Goal: Task Accomplishment & Management: Manage account settings

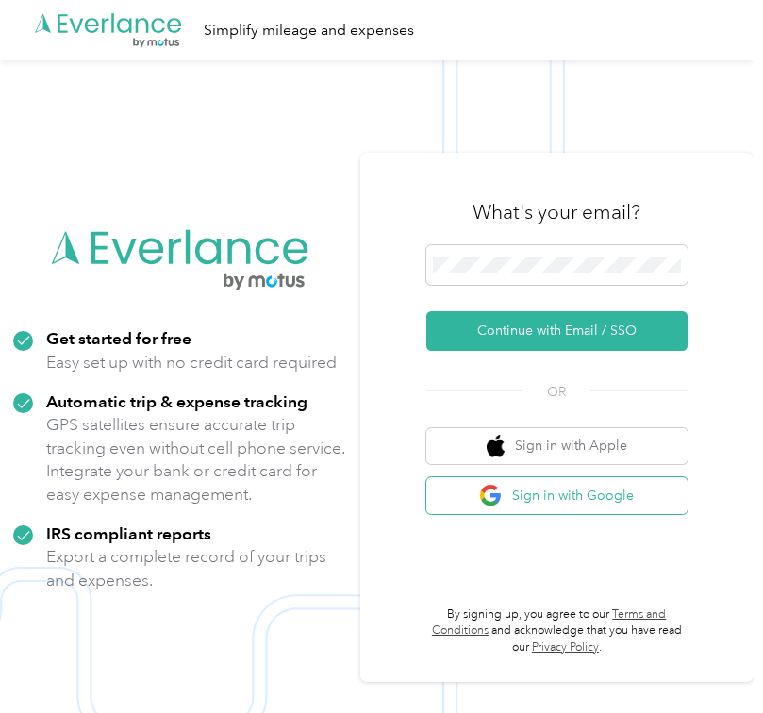
click at [578, 497] on button "Sign in with Google" at bounding box center [556, 495] width 261 height 37
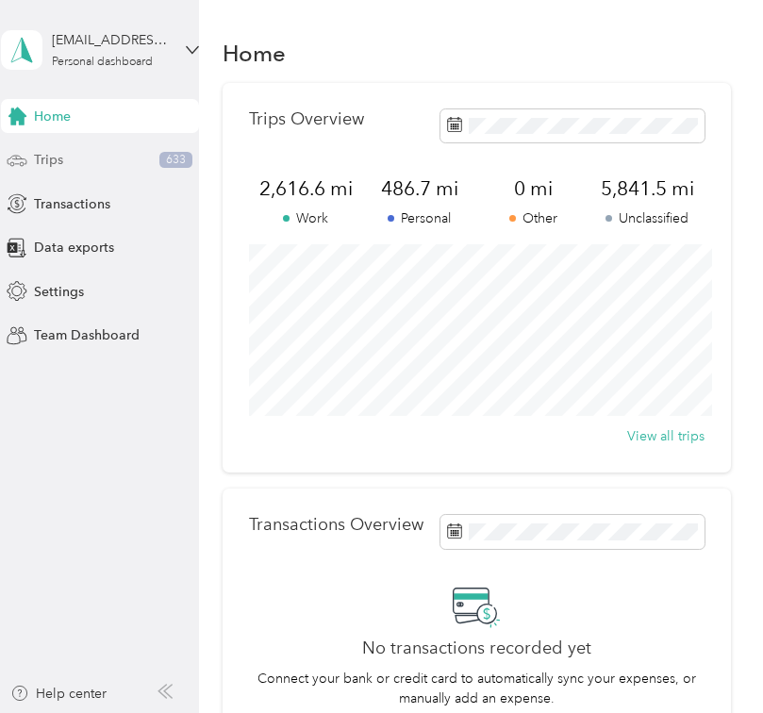
click at [71, 170] on div "Trips 633" at bounding box center [100, 160] width 198 height 34
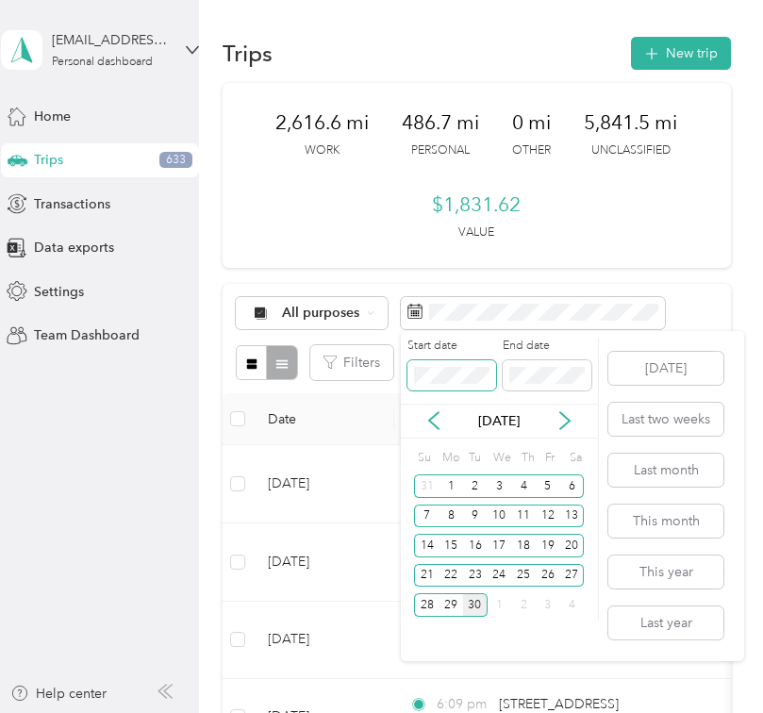
click at [445, 390] on span at bounding box center [452, 375] width 89 height 30
click at [674, 521] on button "This month" at bounding box center [665, 521] width 115 height 33
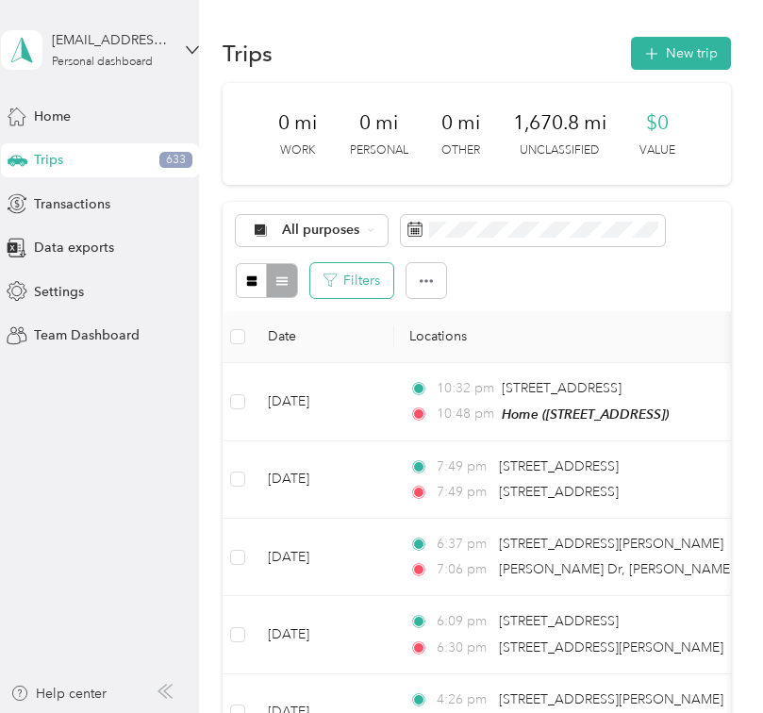
click at [354, 294] on button "Filters" at bounding box center [351, 280] width 83 height 35
click at [468, 278] on div "Filters" at bounding box center [477, 280] width 482 height 35
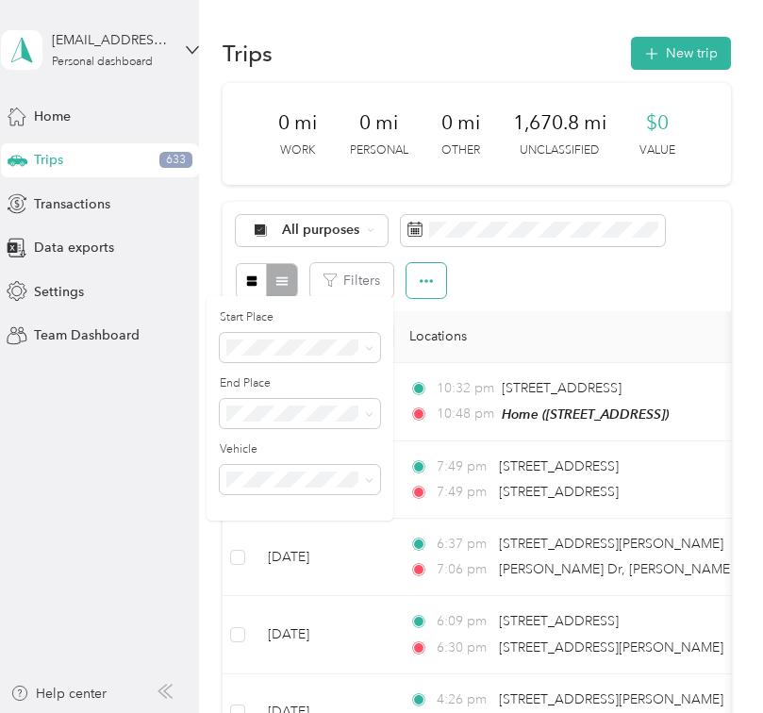
click at [416, 280] on button "button" at bounding box center [427, 280] width 40 height 35
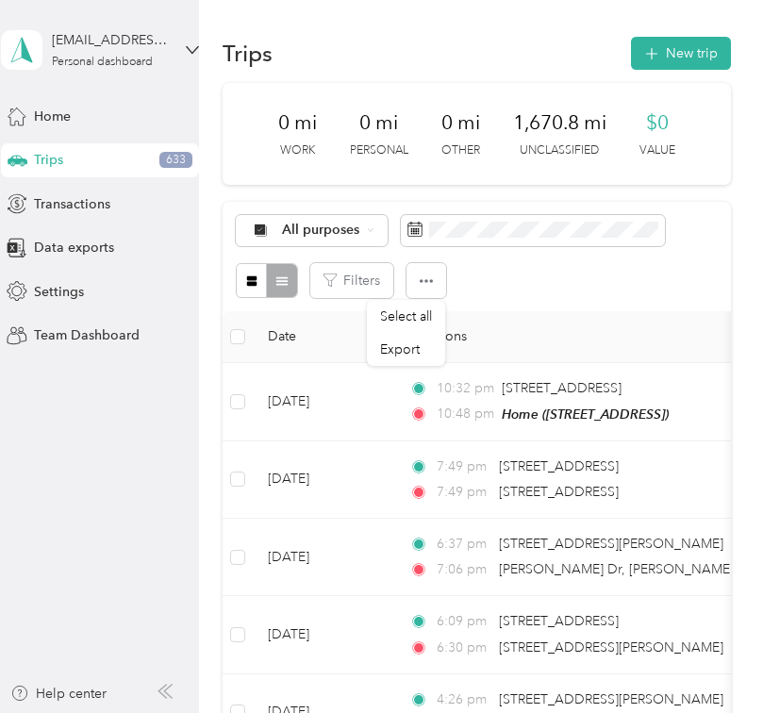
click at [484, 281] on div "Filters" at bounding box center [477, 280] width 482 height 35
click at [524, 296] on div "Filters" at bounding box center [477, 280] width 482 height 35
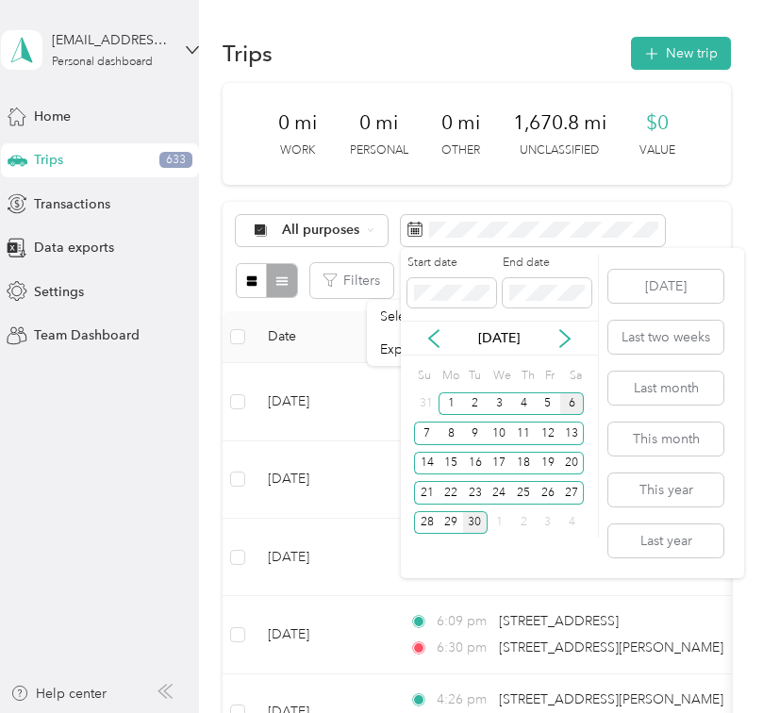
click at [572, 404] on div "6" at bounding box center [572, 404] width 25 height 24
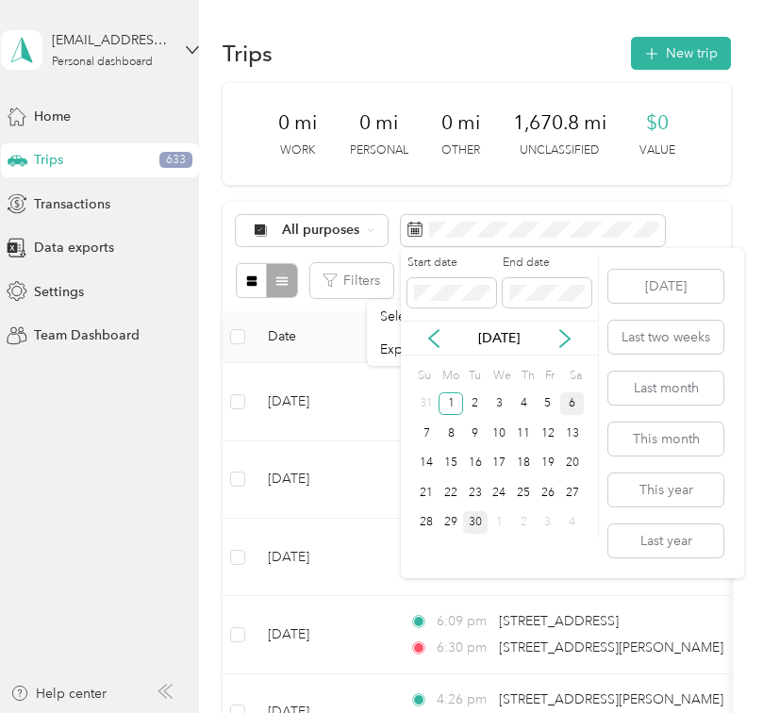
click at [574, 402] on div "6" at bounding box center [572, 404] width 25 height 24
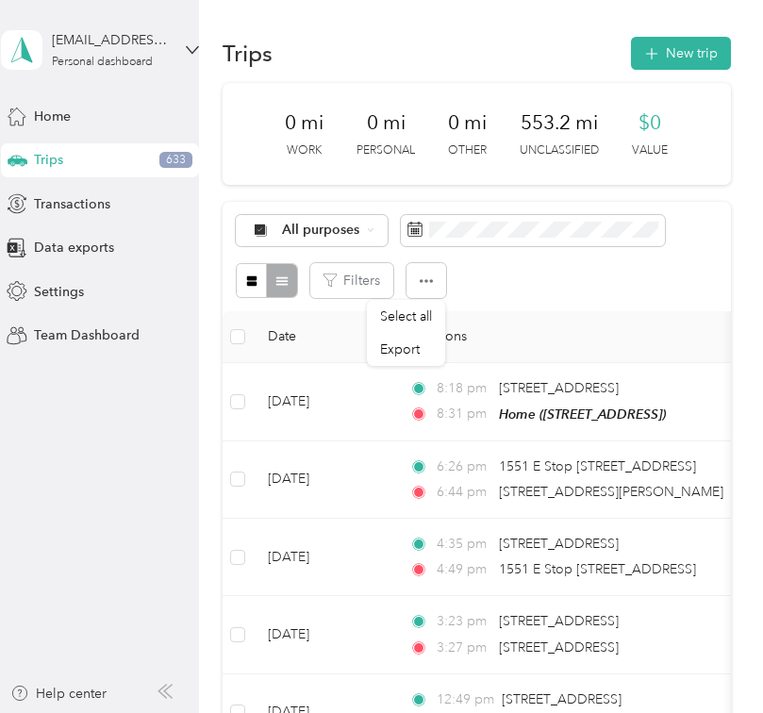
click at [570, 298] on div "All purposes Filters" at bounding box center [477, 256] width 508 height 109
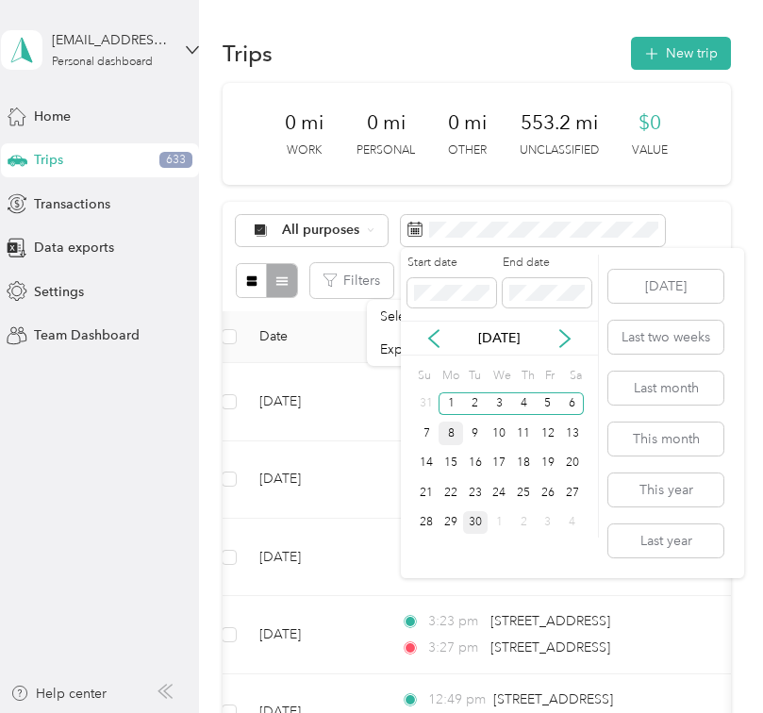
click at [450, 436] on div "8" at bounding box center [451, 434] width 25 height 24
click at [574, 425] on div "13" at bounding box center [572, 434] width 25 height 24
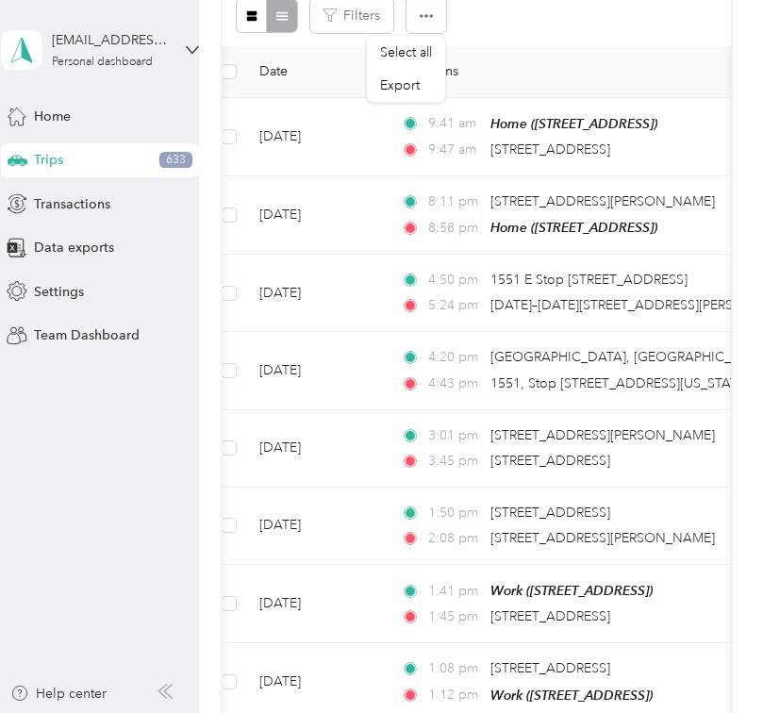
scroll to position [263, 0]
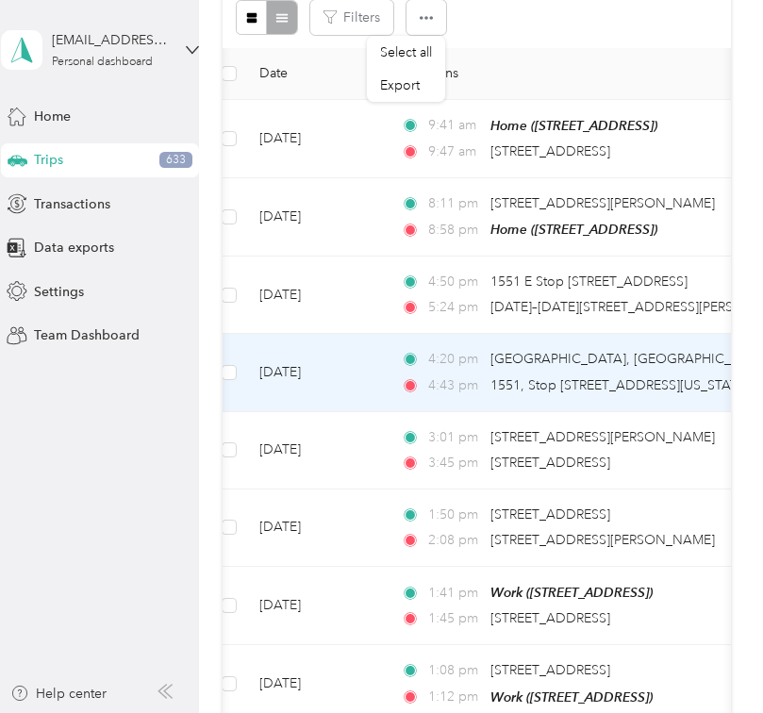
click at [459, 364] on span "4:20 pm" at bounding box center [455, 359] width 54 height 21
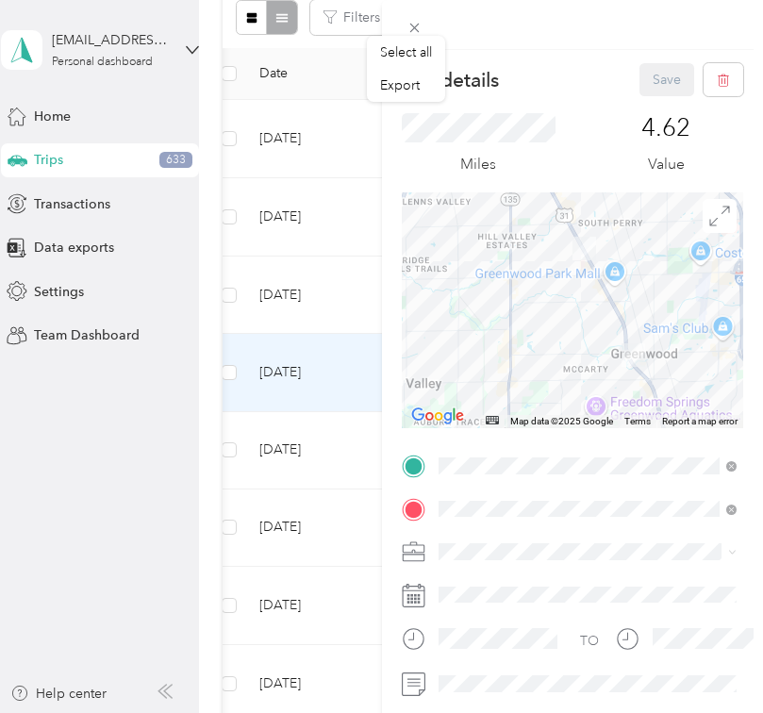
drag, startPoint x: 679, startPoint y: 366, endPoint x: 566, endPoint y: 315, distance: 124.1
click at [566, 315] on div at bounding box center [573, 310] width 342 height 236
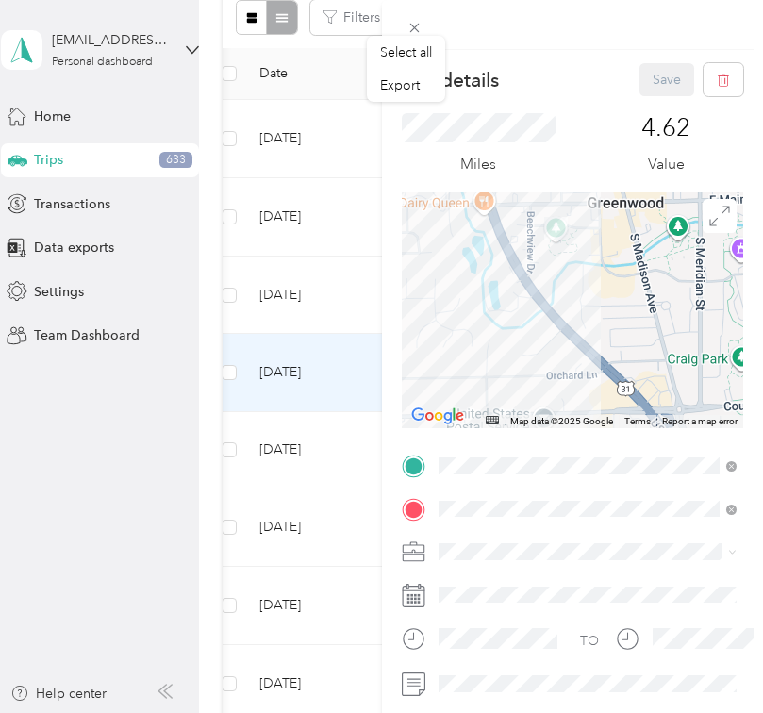
drag, startPoint x: 555, startPoint y: 261, endPoint x: 570, endPoint y: 352, distance: 91.8
click at [570, 351] on div at bounding box center [573, 310] width 342 height 236
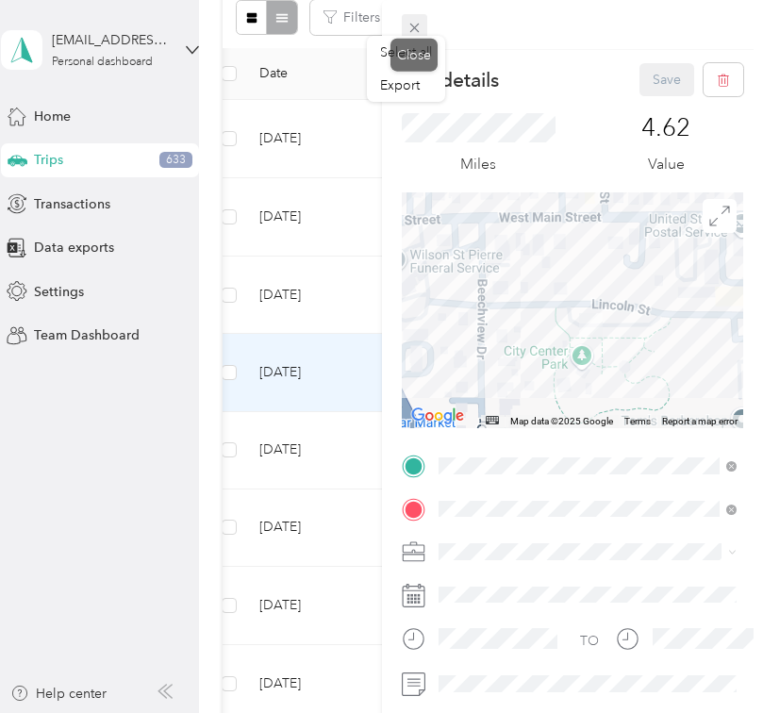
click at [414, 15] on span at bounding box center [415, 27] width 26 height 26
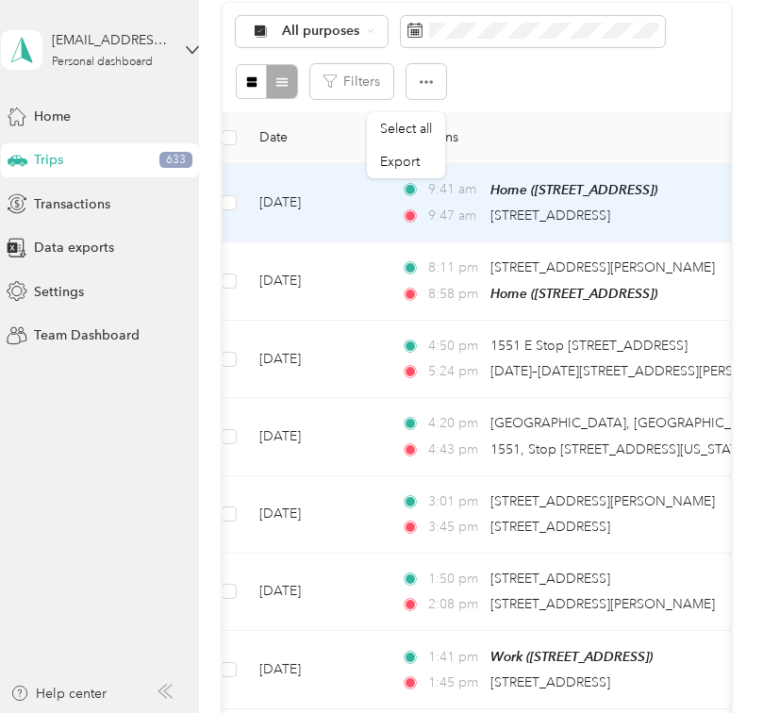
scroll to position [175, 0]
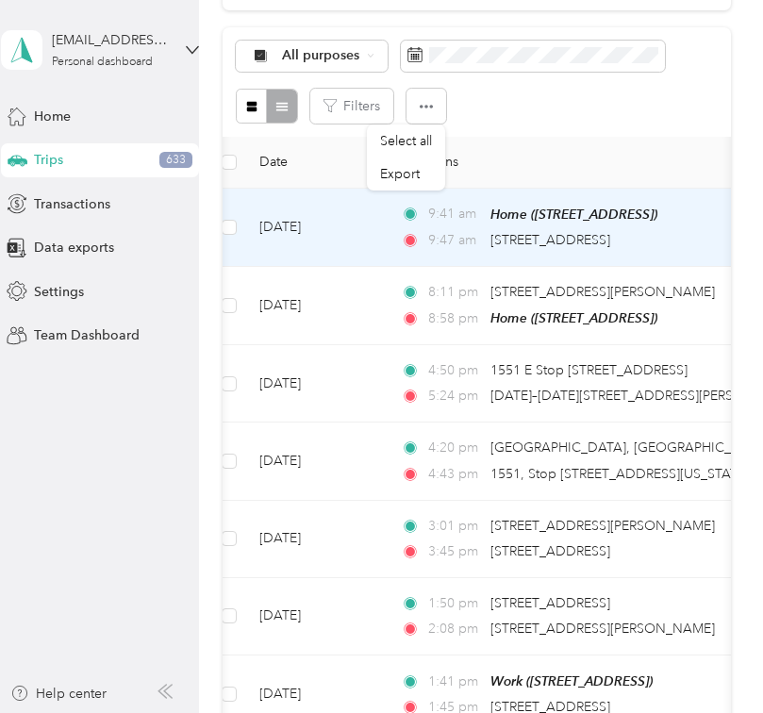
click at [316, 247] on td "[DATE]" at bounding box center [315, 228] width 142 height 78
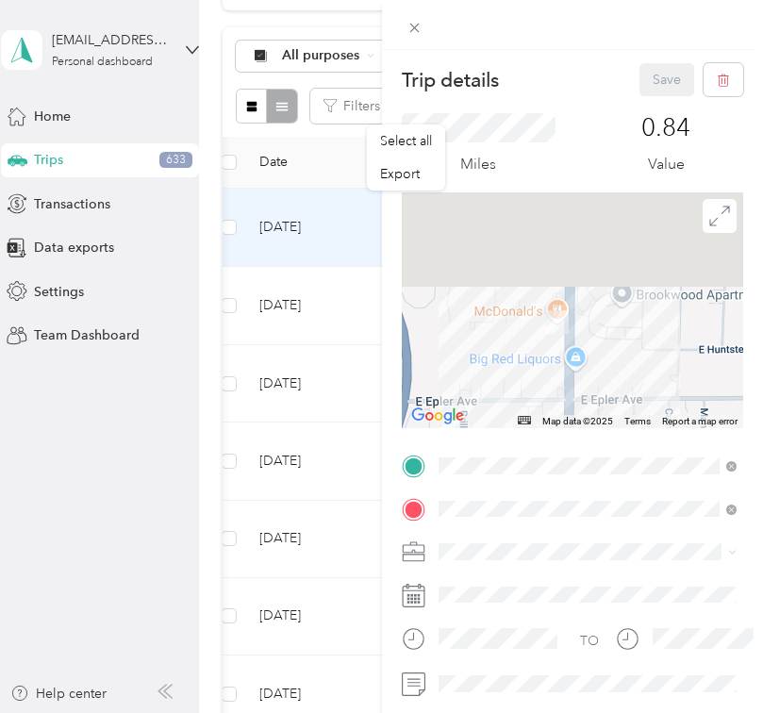
drag, startPoint x: 565, startPoint y: 258, endPoint x: 547, endPoint y: 412, distance: 155.7
click at [547, 411] on div at bounding box center [573, 310] width 342 height 236
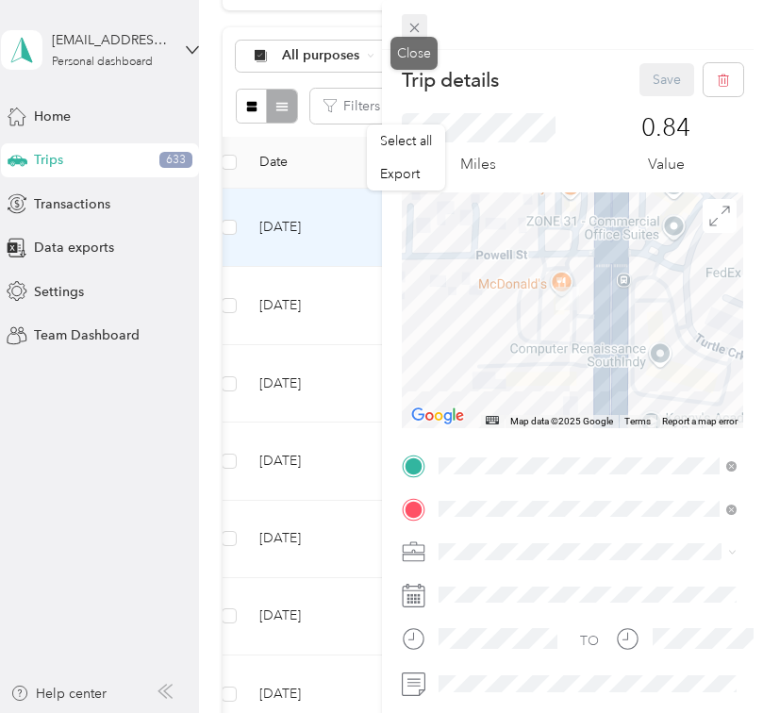
click at [422, 25] on span at bounding box center [415, 27] width 26 height 26
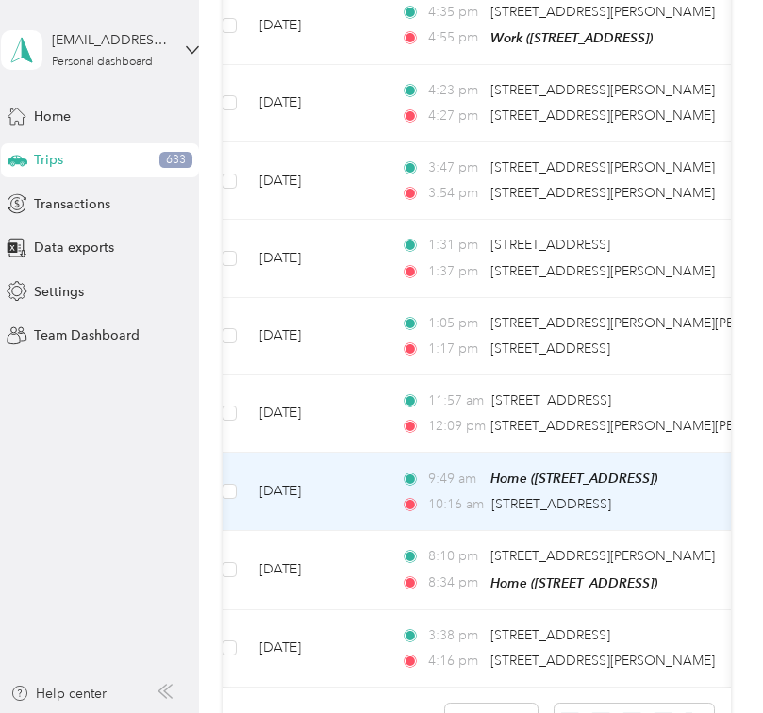
scroll to position [1921, 0]
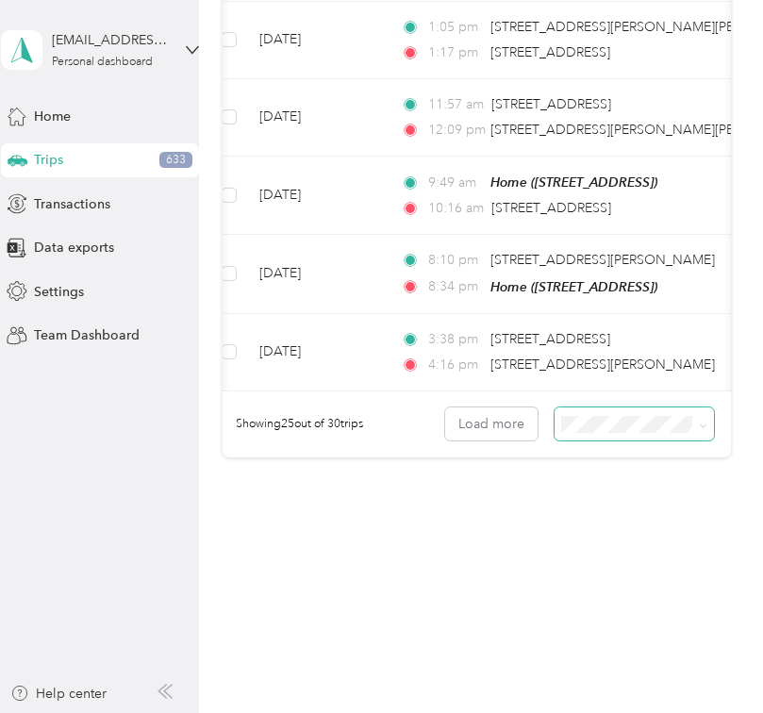
click at [636, 410] on span at bounding box center [635, 424] width 160 height 33
click at [637, 429] on span at bounding box center [635, 424] width 160 height 33
click at [626, 491] on li "50 per load" at bounding box center [644, 487] width 160 height 33
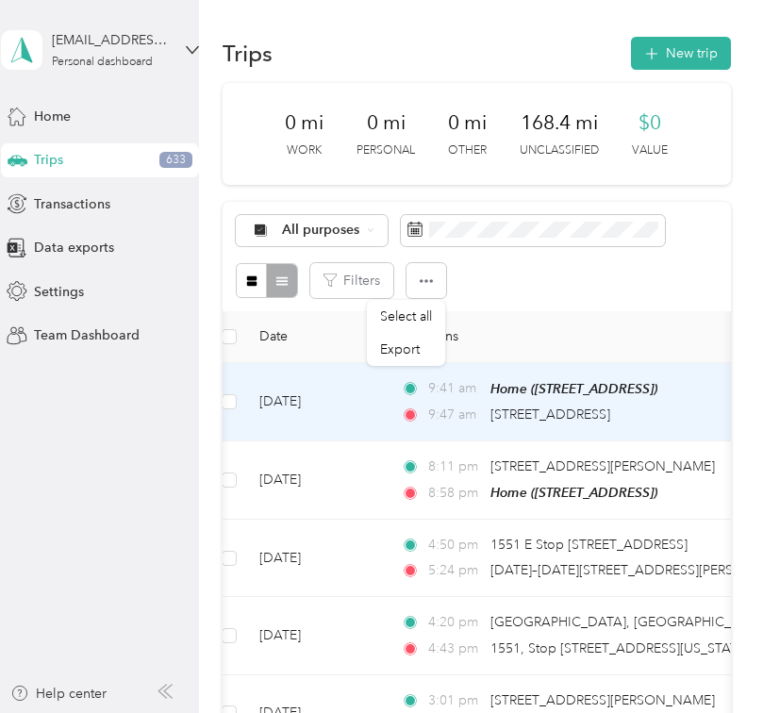
click at [555, 400] on div "9:41 am Home ([STREET_ADDRESS] , [GEOGRAPHIC_DATA], [GEOGRAPHIC_DATA]) 9:47 am …" at bounding box center [599, 401] width 396 height 47
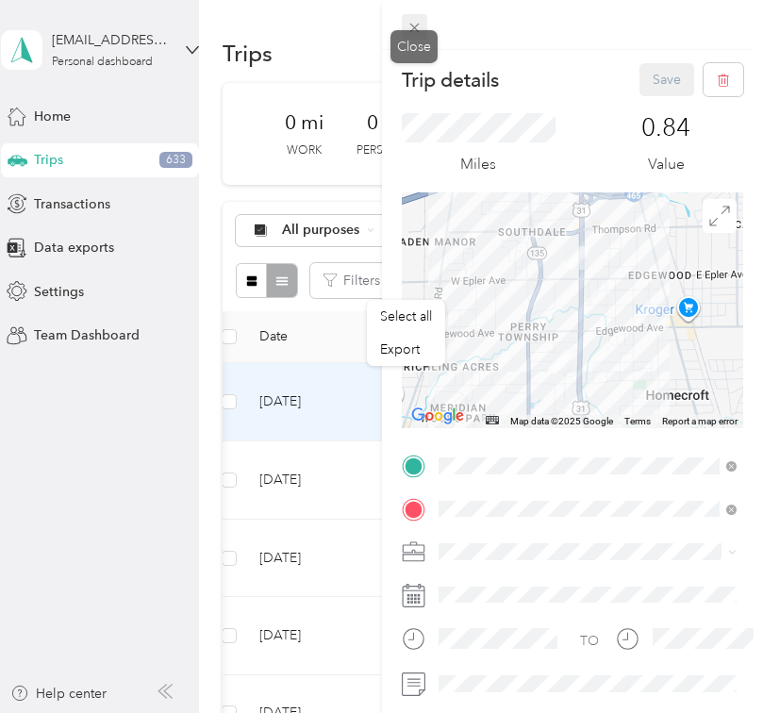
click at [423, 21] on span at bounding box center [415, 27] width 26 height 26
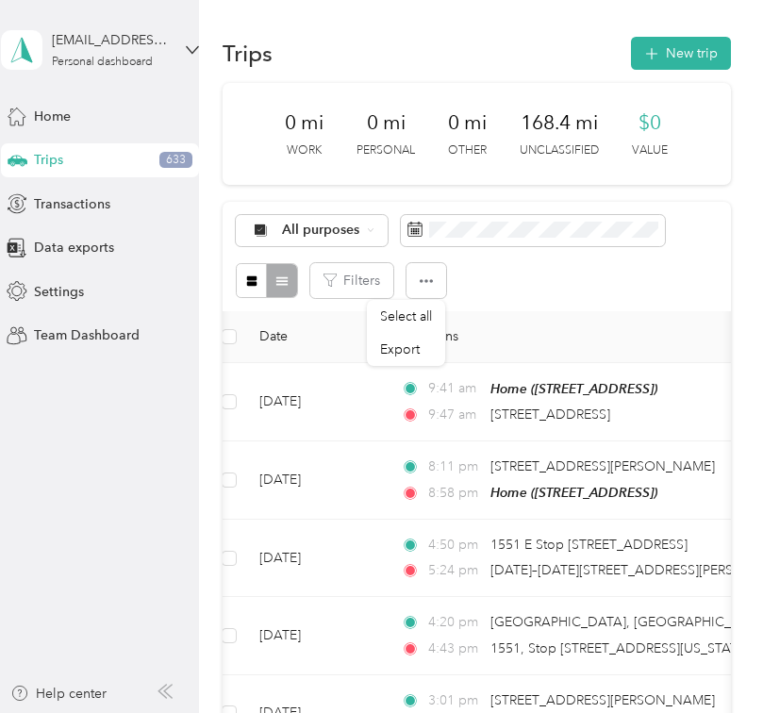
click at [670, 234] on div "All purposes" at bounding box center [477, 231] width 482 height 32
click at [365, 216] on div "All purposes" at bounding box center [312, 231] width 153 height 32
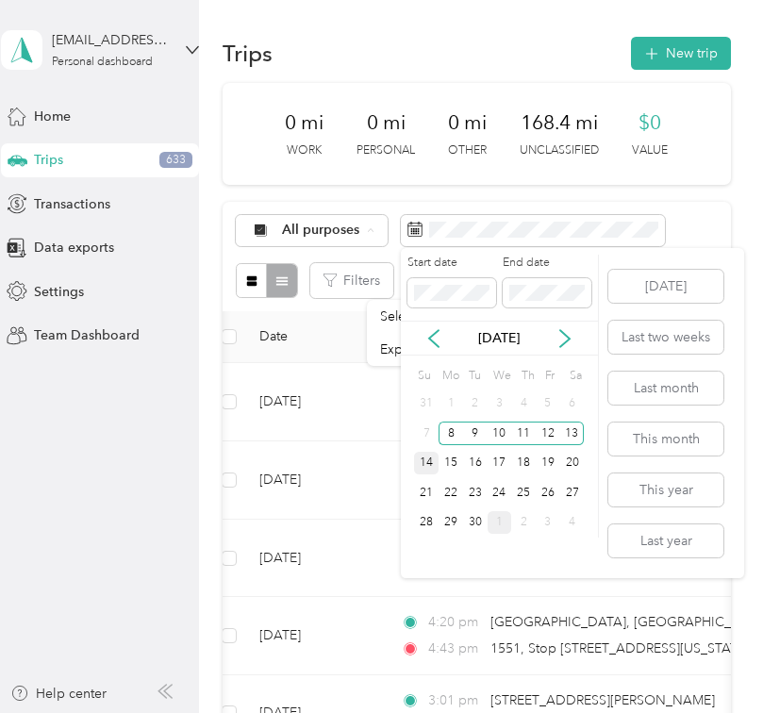
click at [421, 459] on div "14" at bounding box center [426, 464] width 25 height 24
click at [576, 464] on div "20" at bounding box center [572, 464] width 25 height 24
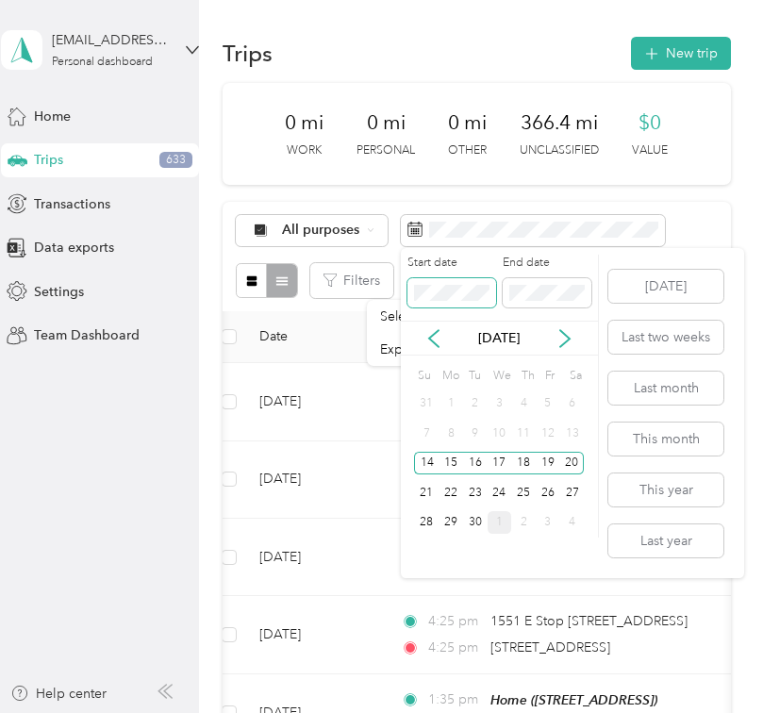
click at [456, 302] on span at bounding box center [452, 293] width 89 height 30
click at [515, 441] on div "11" at bounding box center [523, 434] width 25 height 24
click at [522, 429] on div "11" at bounding box center [523, 434] width 25 height 24
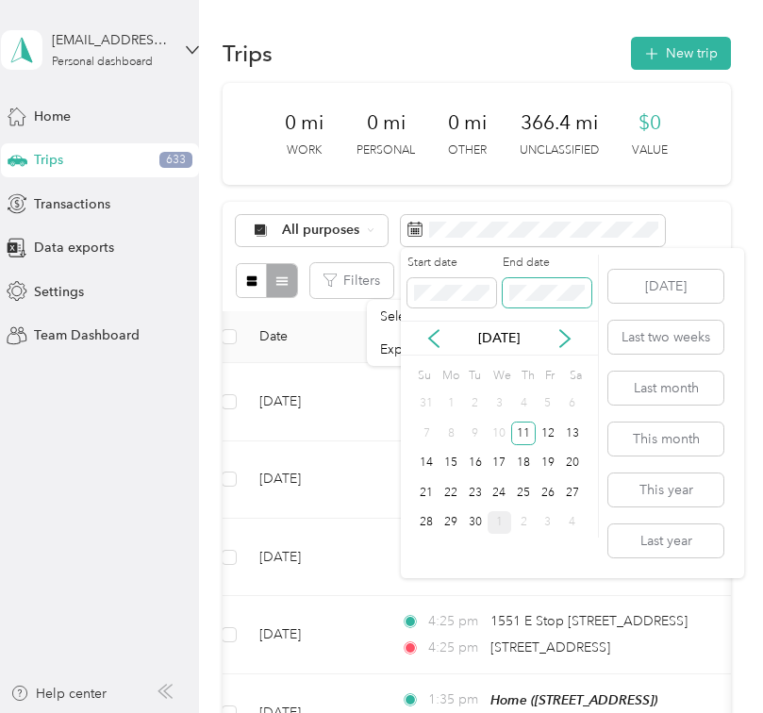
click at [544, 307] on span at bounding box center [547, 293] width 89 height 30
click at [569, 462] on div "20" at bounding box center [572, 464] width 25 height 24
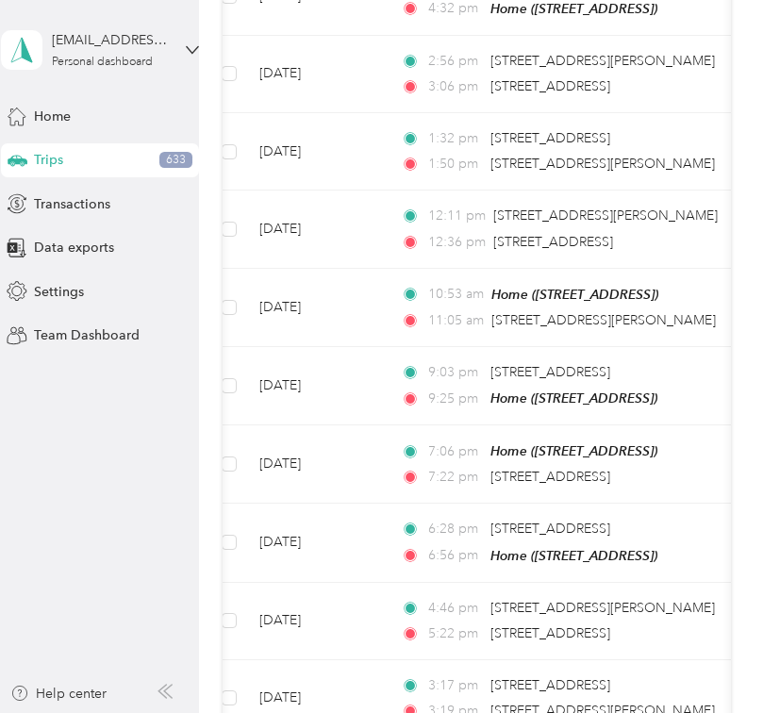
scroll to position [2177, 0]
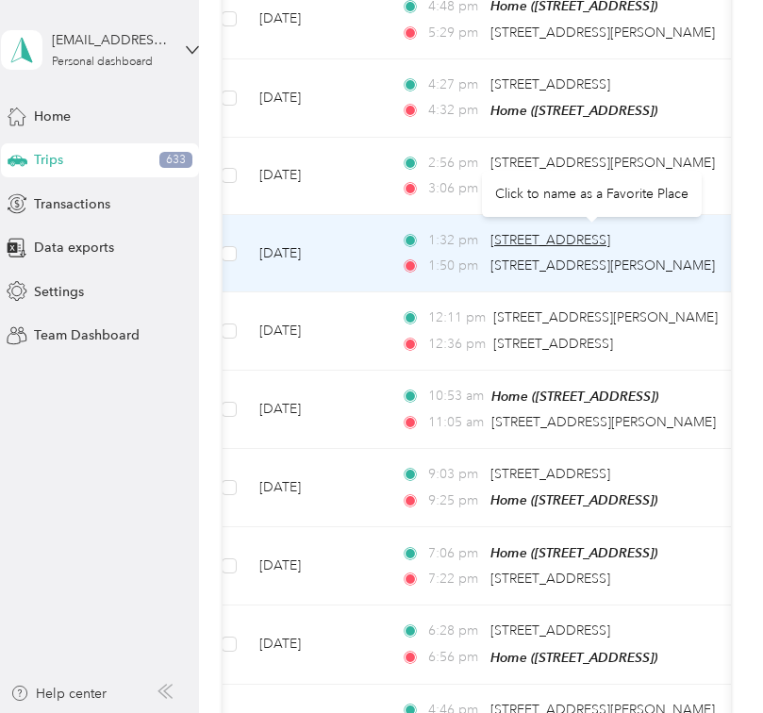
click at [574, 237] on span "[STREET_ADDRESS]" at bounding box center [551, 240] width 120 height 16
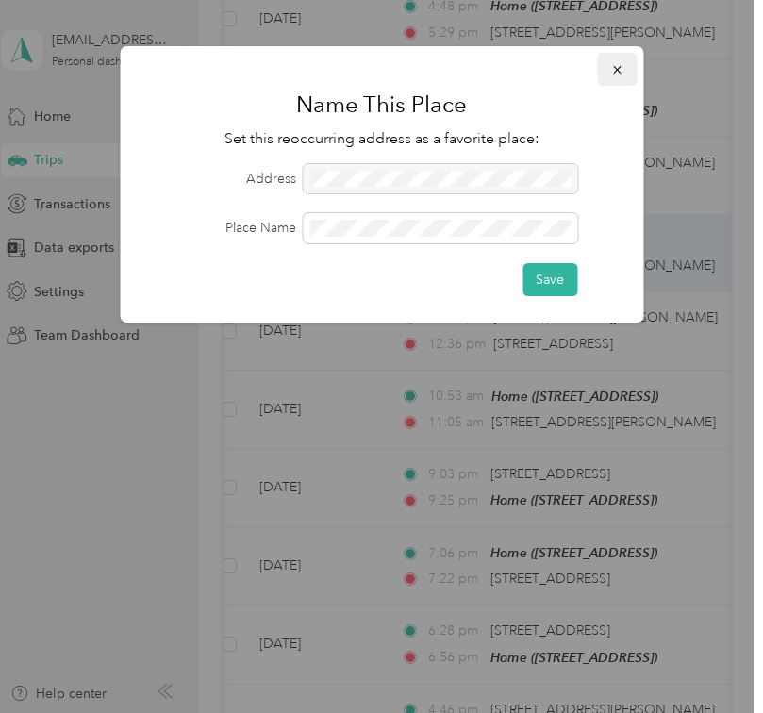
click at [605, 73] on button "button" at bounding box center [617, 69] width 40 height 33
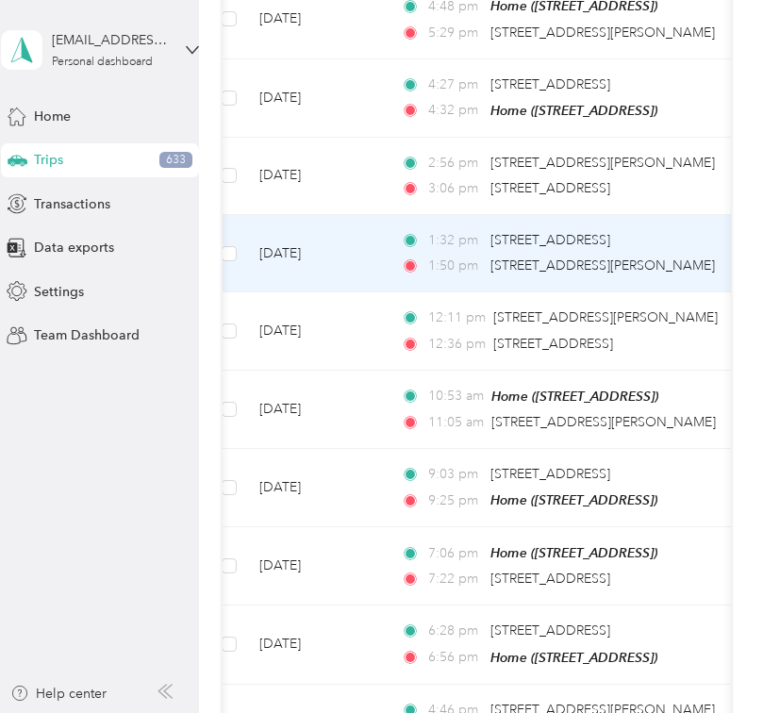
click at [694, 237] on div "1:32 pm [STREET_ADDRESS]" at bounding box center [599, 240] width 396 height 21
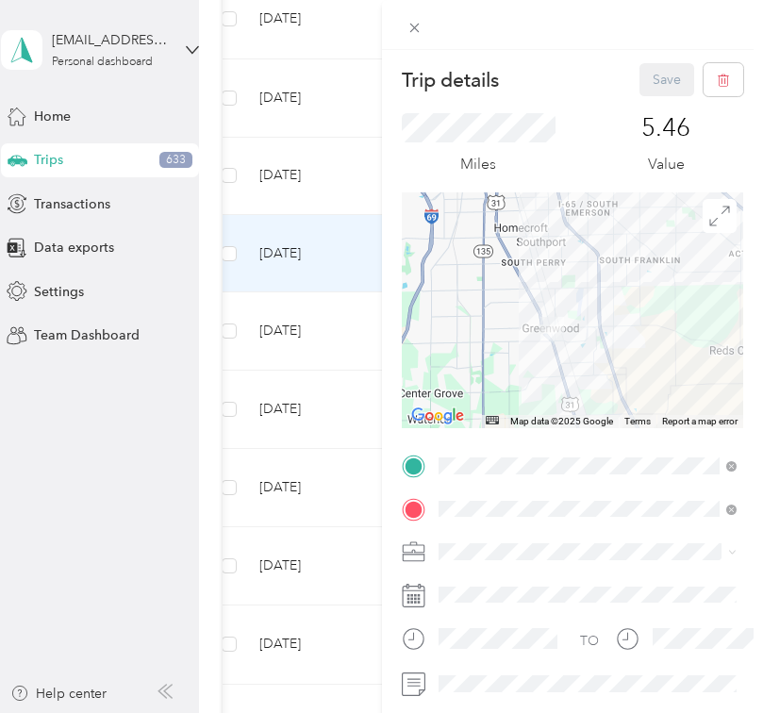
drag, startPoint x: 507, startPoint y: 329, endPoint x: 511, endPoint y: 237, distance: 92.6
click at [511, 237] on div at bounding box center [573, 310] width 342 height 236
click at [404, 26] on span at bounding box center [415, 27] width 26 height 26
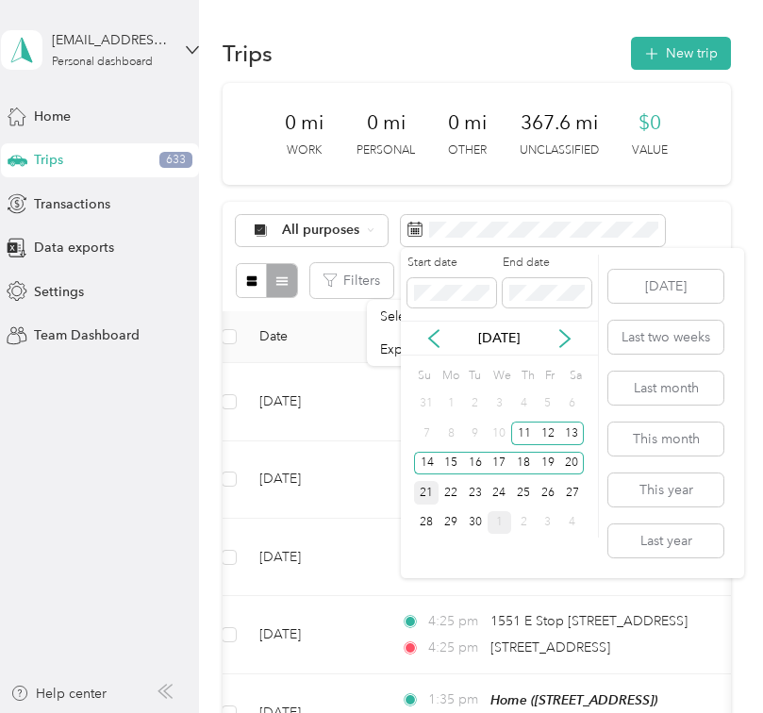
click at [423, 488] on div "21" at bounding box center [426, 493] width 25 height 24
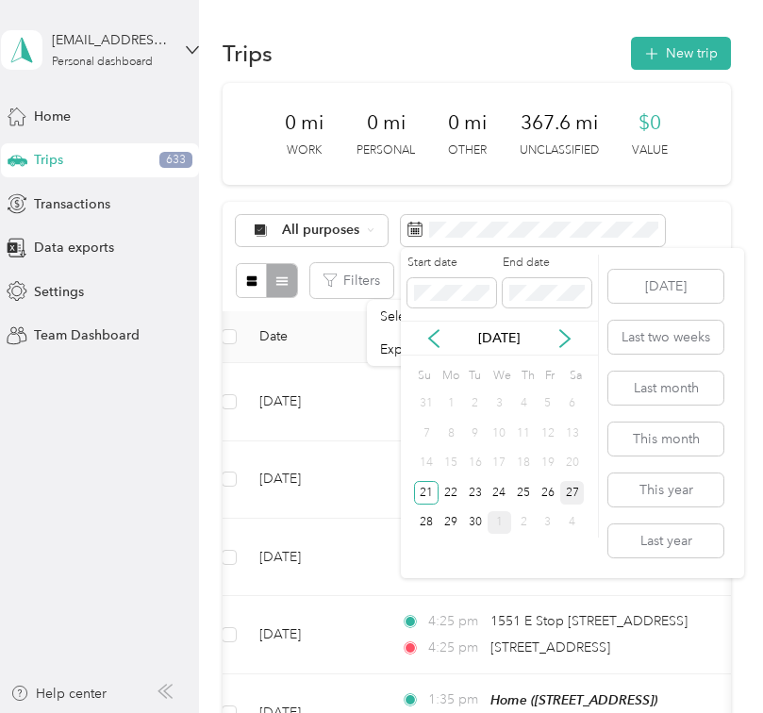
click at [579, 493] on div "27" at bounding box center [572, 493] width 25 height 24
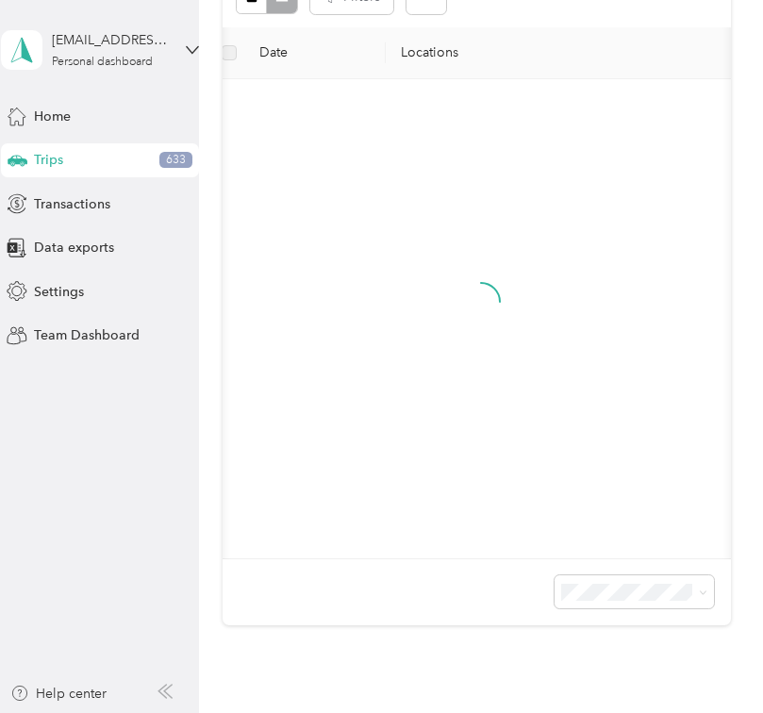
scroll to position [241, 0]
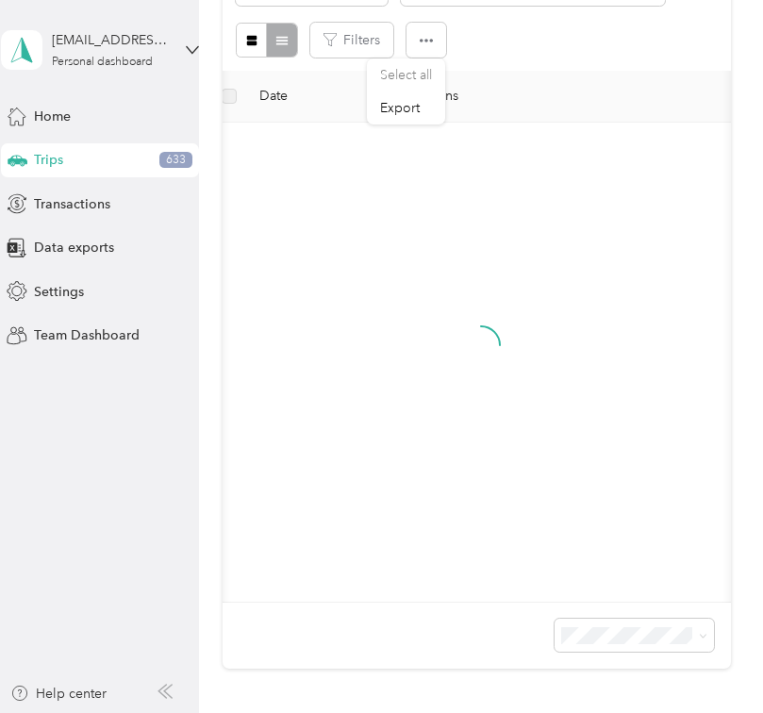
click at [557, 169] on div at bounding box center [481, 362] width 487 height 449
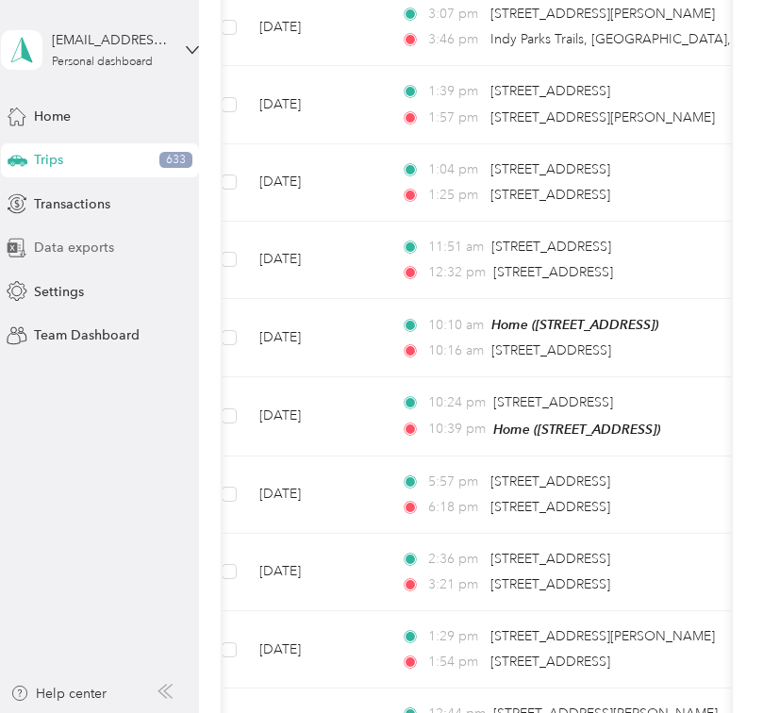
scroll to position [2364, 0]
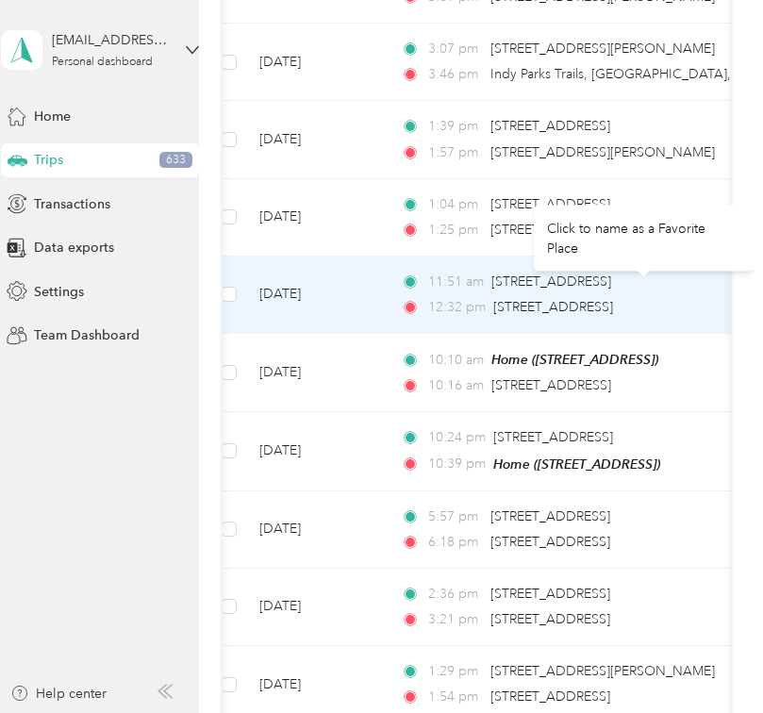
click at [311, 283] on td "[DATE]" at bounding box center [315, 295] width 142 height 77
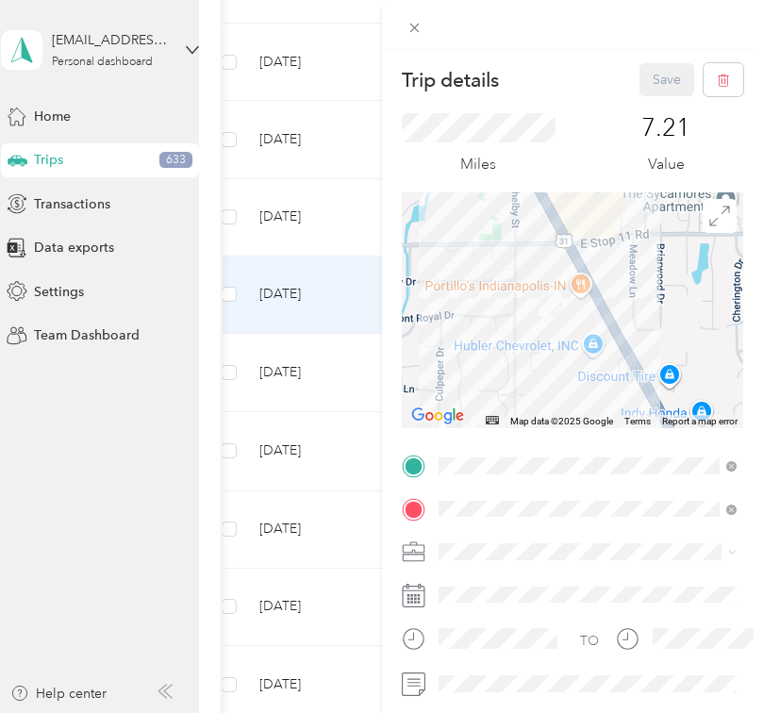
drag, startPoint x: 582, startPoint y: 359, endPoint x: 625, endPoint y: 189, distance: 176.2
click at [625, 189] on div "Trip details Save This trip cannot be edited because it is either under review,…" at bounding box center [573, 463] width 342 height 801
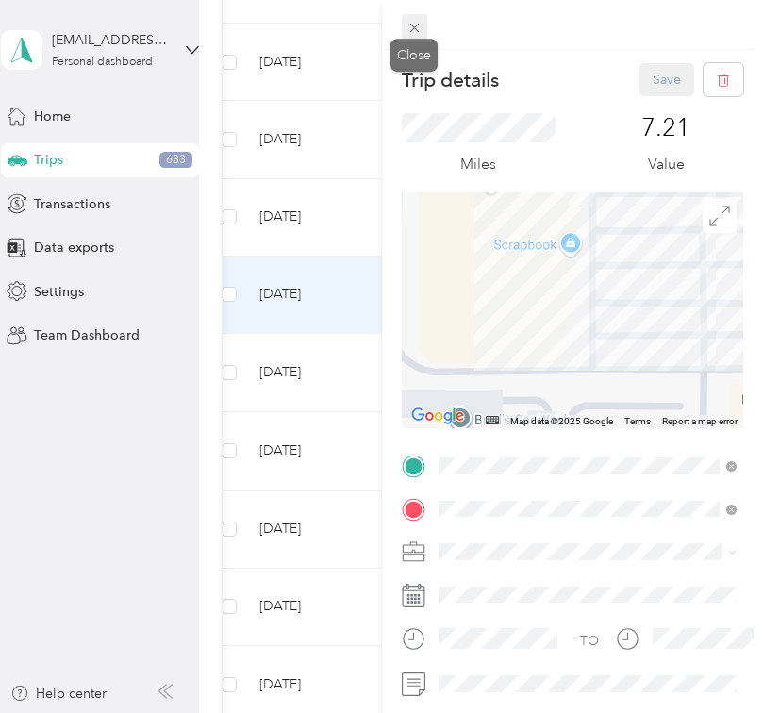
click at [423, 22] on span at bounding box center [415, 27] width 26 height 26
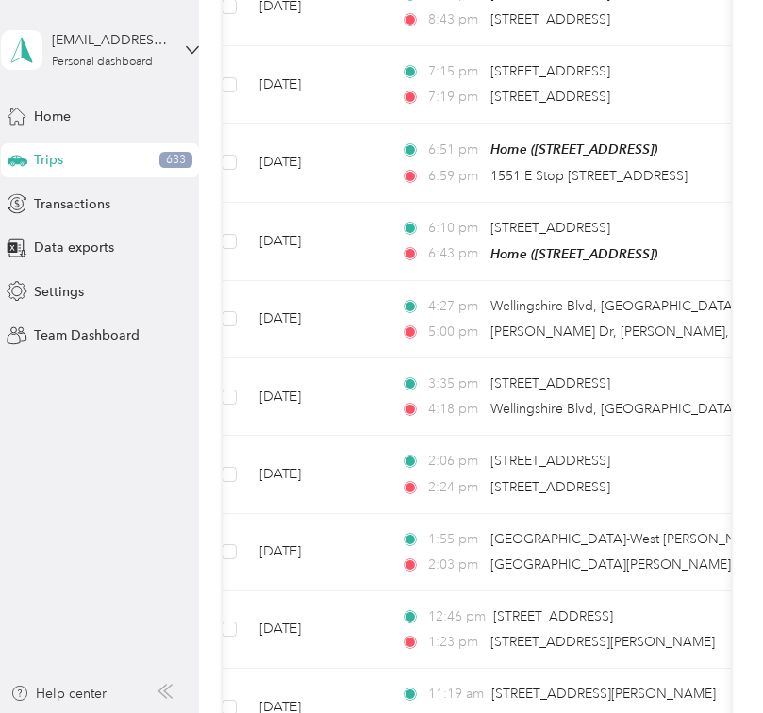
scroll to position [780, 0]
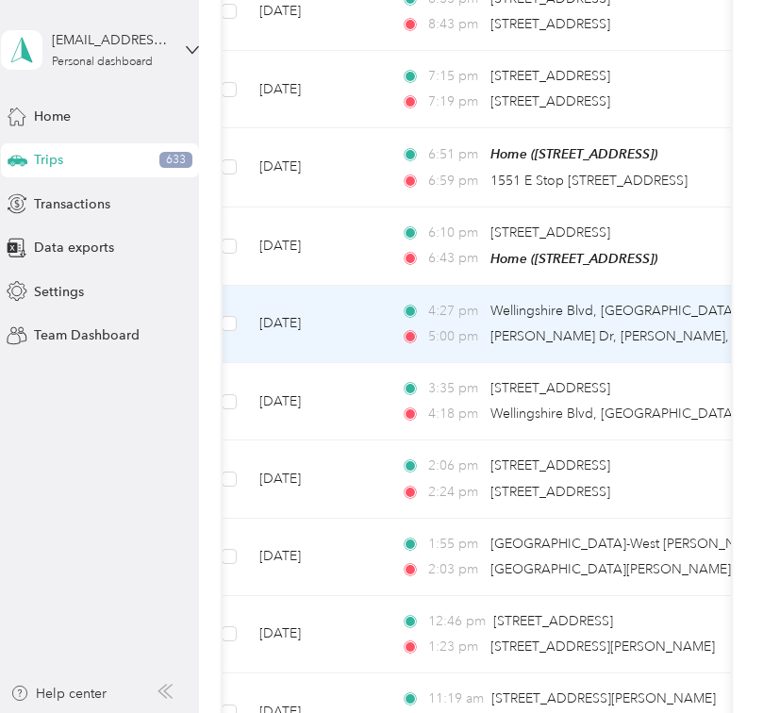
click at [357, 312] on td "[DATE]" at bounding box center [315, 324] width 142 height 77
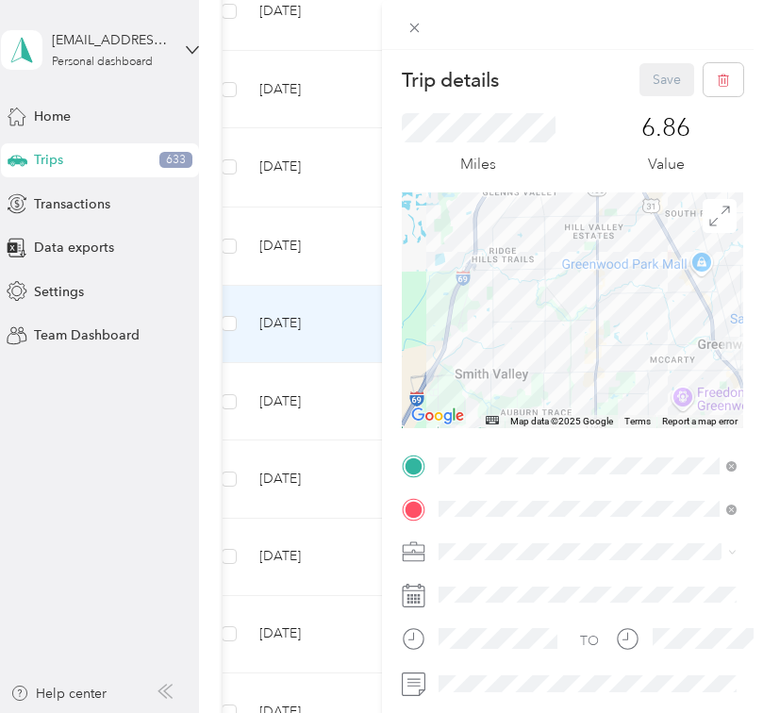
drag, startPoint x: 674, startPoint y: 347, endPoint x: 544, endPoint y: 310, distance: 135.3
click at [544, 311] on div at bounding box center [573, 310] width 342 height 236
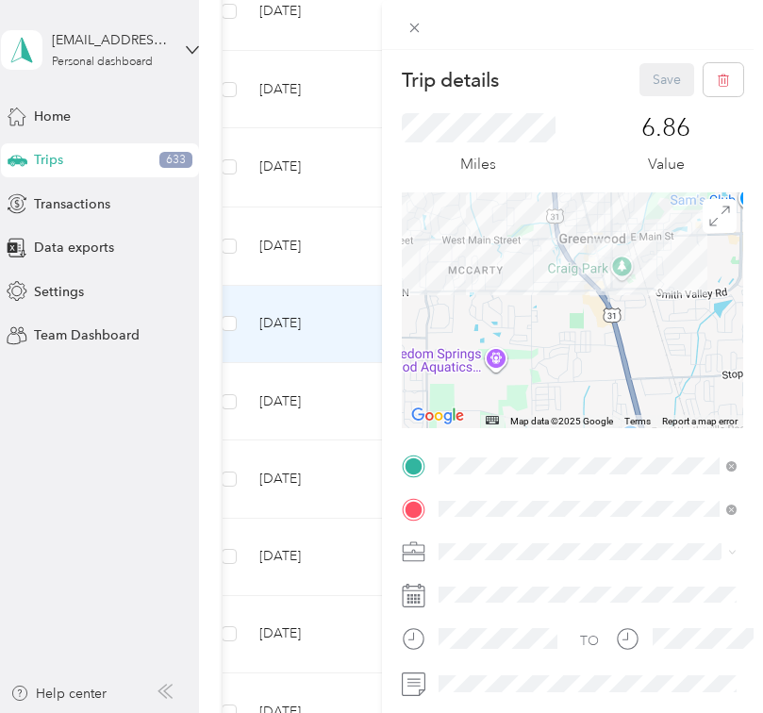
drag, startPoint x: 642, startPoint y: 306, endPoint x: 631, endPoint y: 265, distance: 42.1
click at [631, 267] on div at bounding box center [573, 310] width 342 height 236
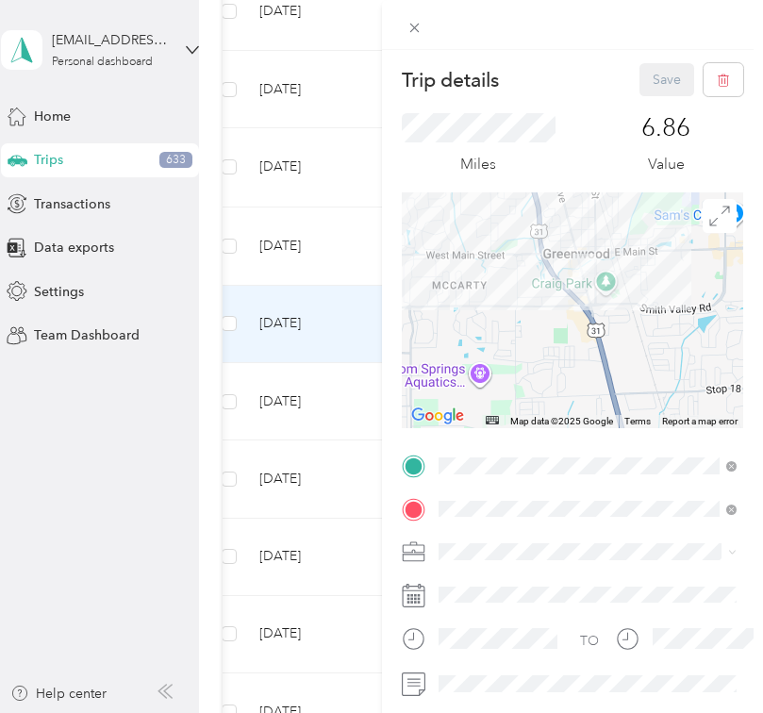
drag, startPoint x: 612, startPoint y: 282, endPoint x: 597, endPoint y: 376, distance: 95.5
click at [597, 376] on div at bounding box center [573, 310] width 342 height 236
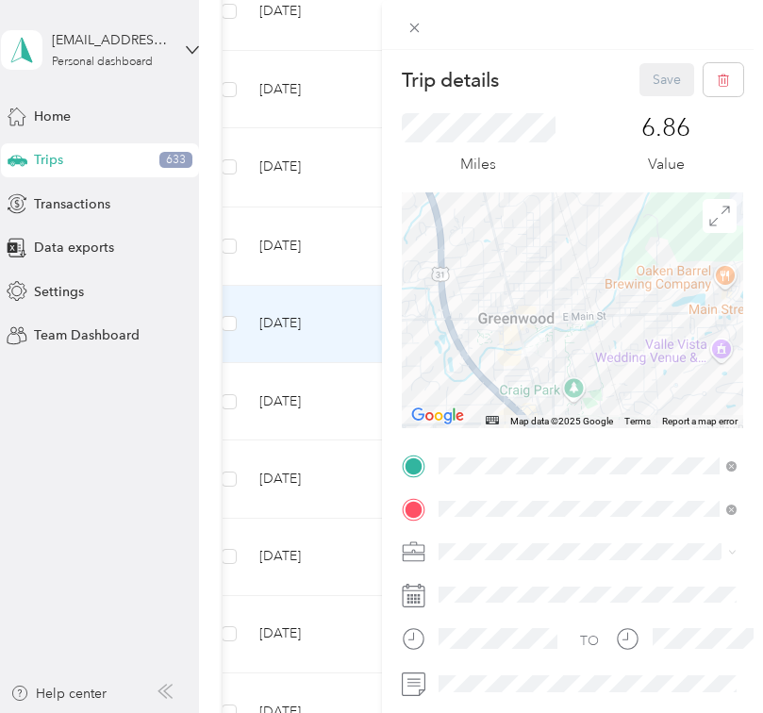
drag, startPoint x: 597, startPoint y: 376, endPoint x: 628, endPoint y: 255, distance: 125.6
click at [628, 255] on div at bounding box center [573, 310] width 342 height 236
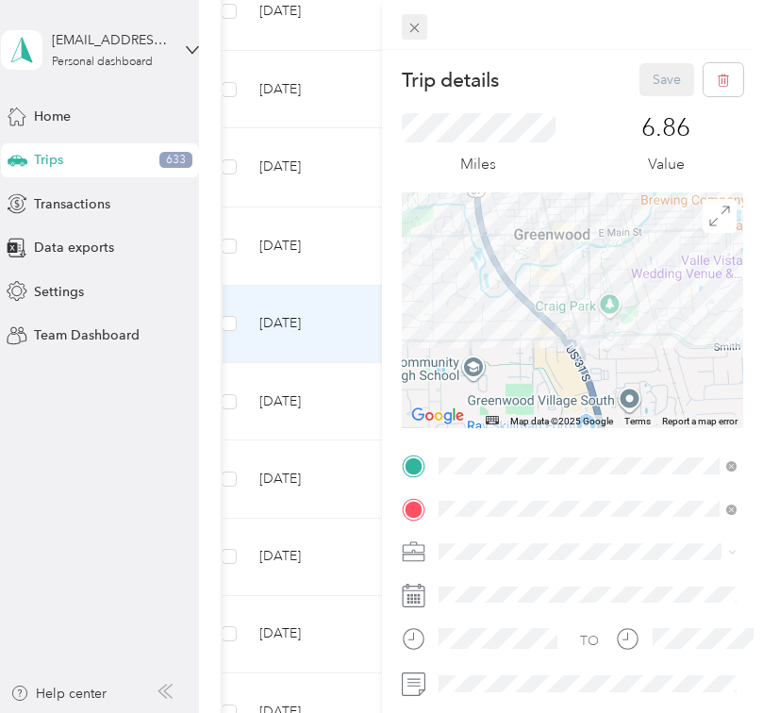
click at [413, 26] on icon at bounding box center [413, 28] width 9 height 9
